Goal: Complete application form: Complete application form

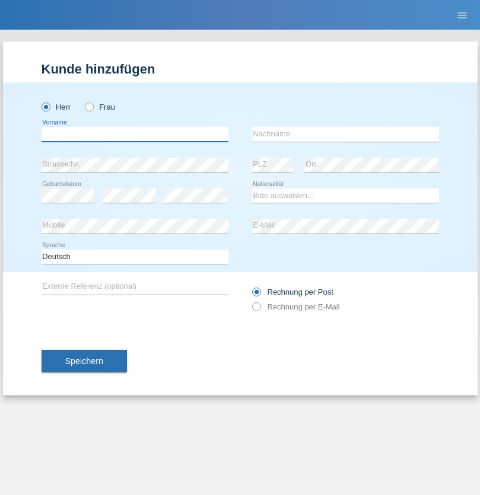
click at [135, 134] on input "text" at bounding box center [135, 134] width 187 height 15
type input "[PERSON_NAME]"
click at [345, 134] on input "text" at bounding box center [345, 134] width 187 height 15
type input "Fachin"
select select "IT"
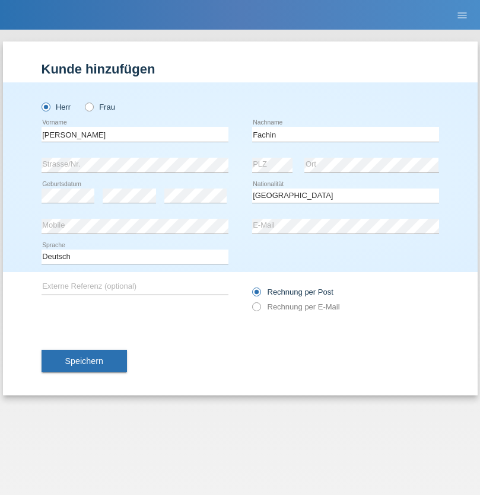
select select "C"
select select "29"
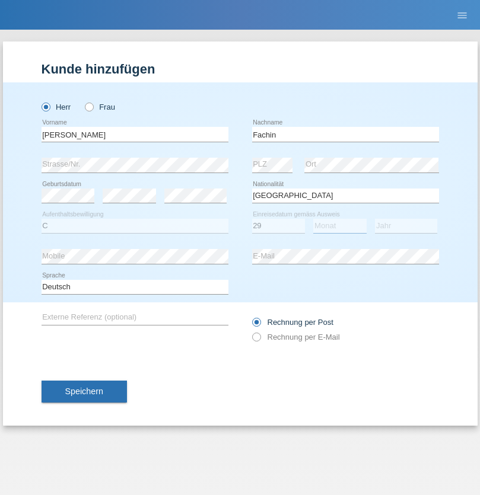
select select "04"
select select "1960"
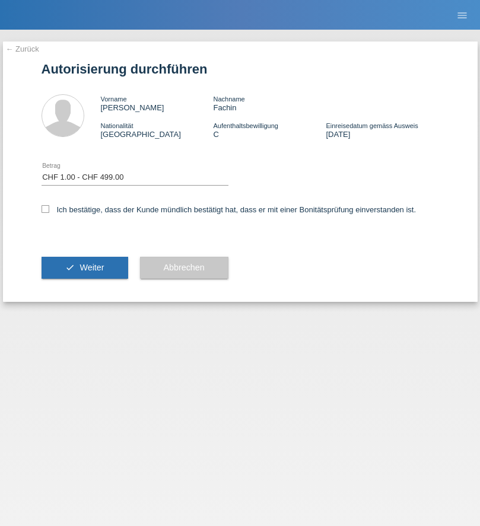
select select "1"
checkbox input "true"
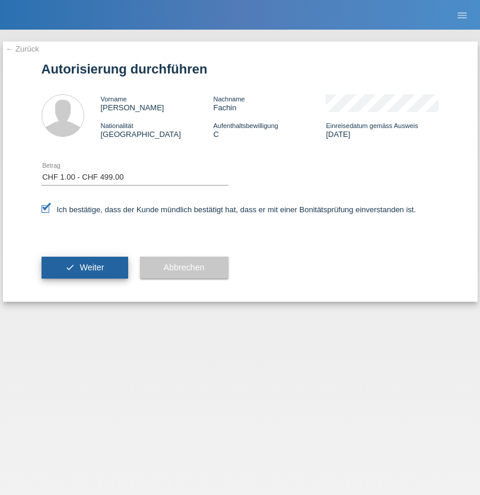
click at [84, 268] on span "Weiter" at bounding box center [91, 267] width 24 height 9
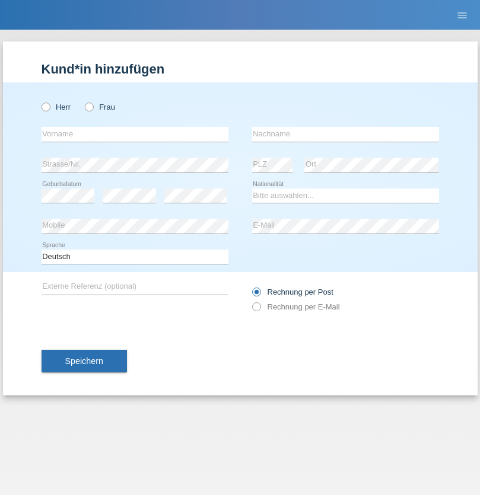
radio input "true"
click at [135, 134] on input "text" at bounding box center [135, 134] width 187 height 15
type input "[PERSON_NAME]"
click at [345, 134] on input "text" at bounding box center [345, 134] width 187 height 15
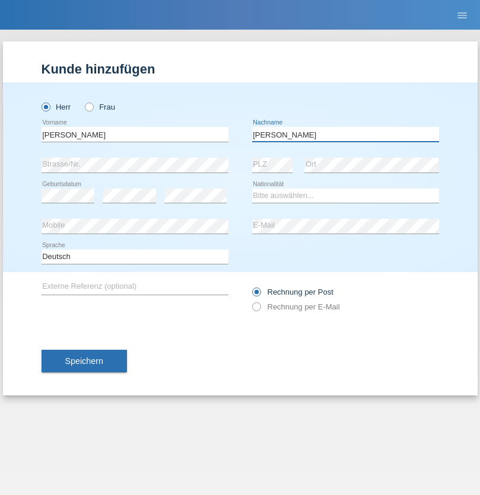
type input "[PERSON_NAME]"
select select "CH"
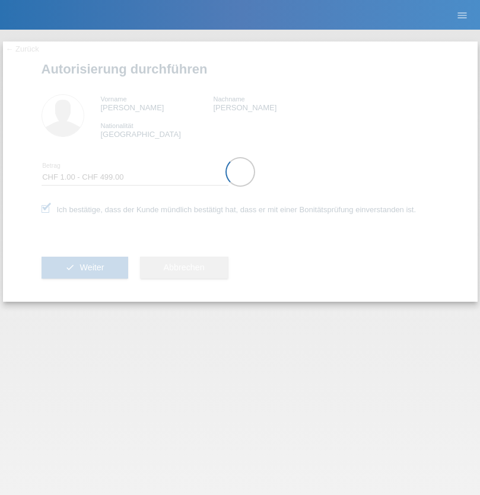
select select "1"
